Goal: Information Seeking & Learning: Check status

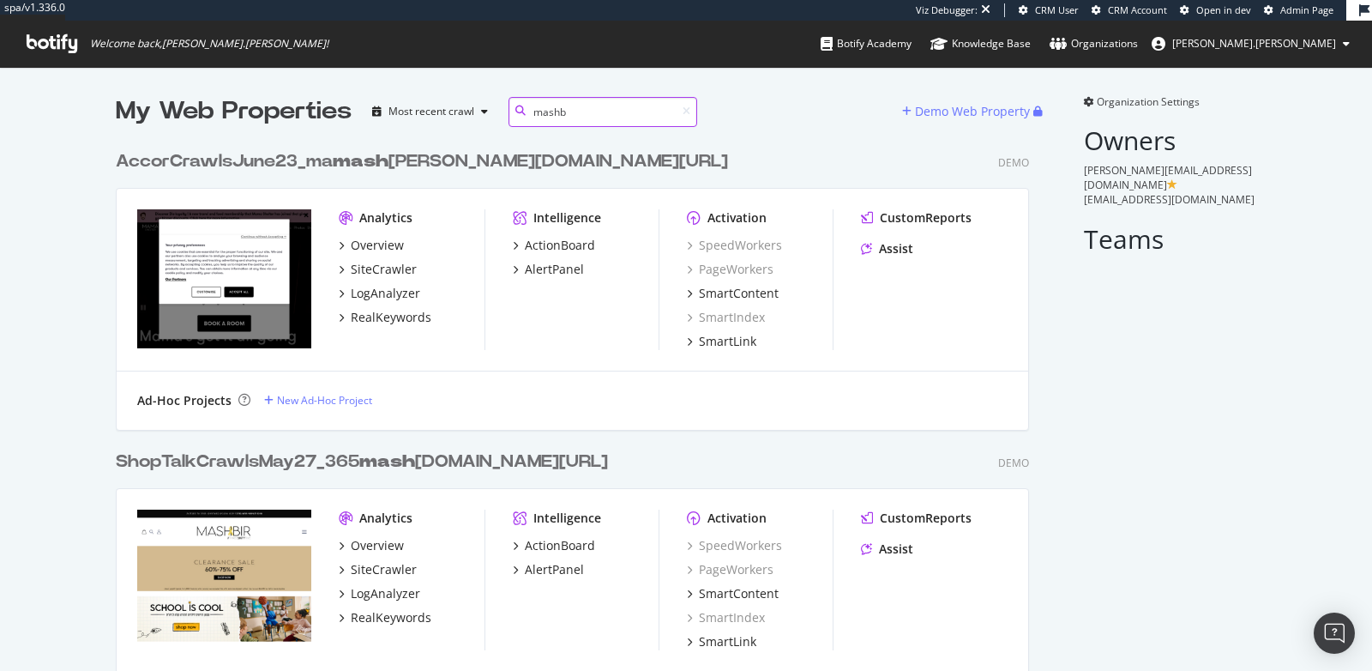
scroll to position [300, 927]
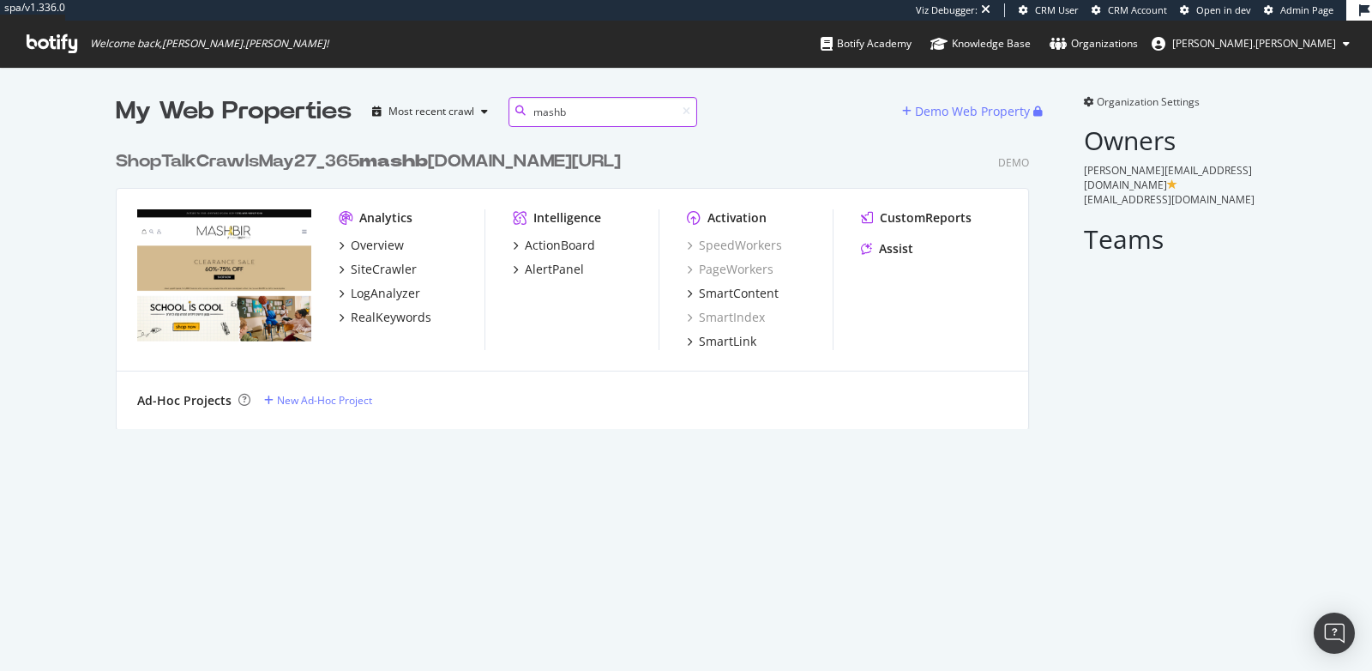
type input "mashb"
click at [299, 150] on div "ShopTalkCrawlsMay27_365 mashb [DOMAIN_NAME][URL]" at bounding box center [368, 161] width 505 height 25
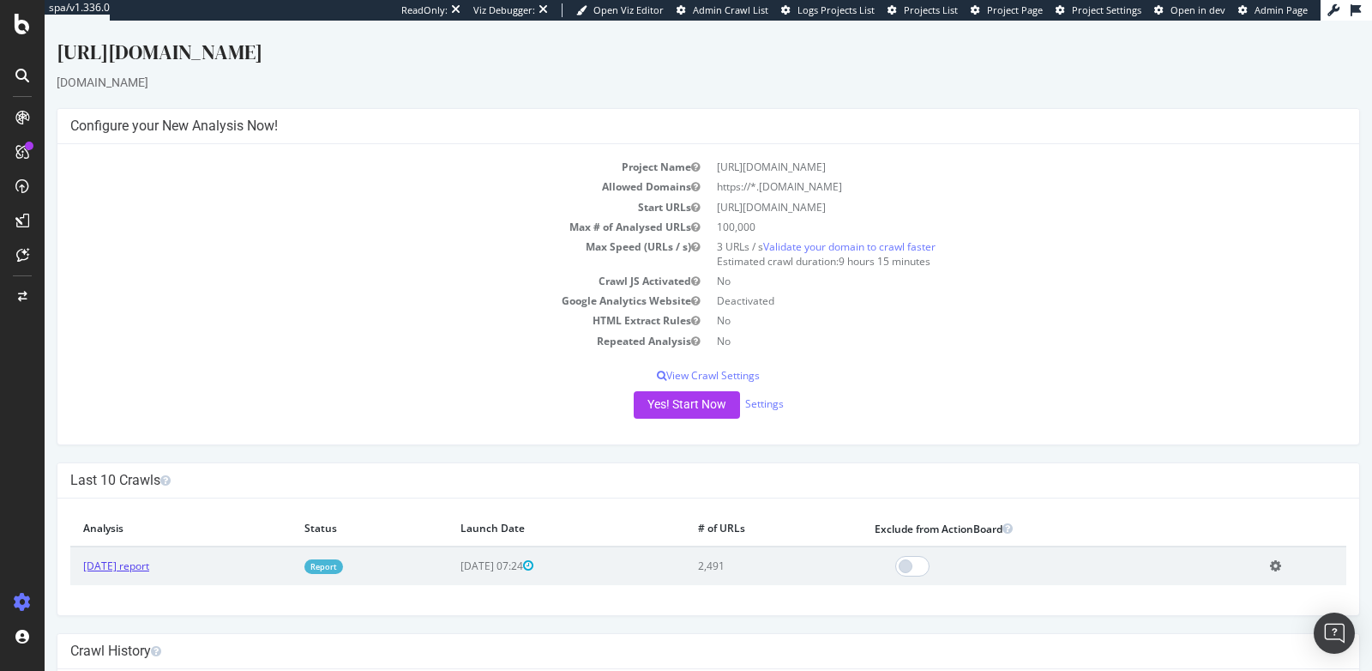
click at [149, 563] on link "[DATE] report" at bounding box center [116, 565] width 66 height 15
